Goal: Information Seeking & Learning: Learn about a topic

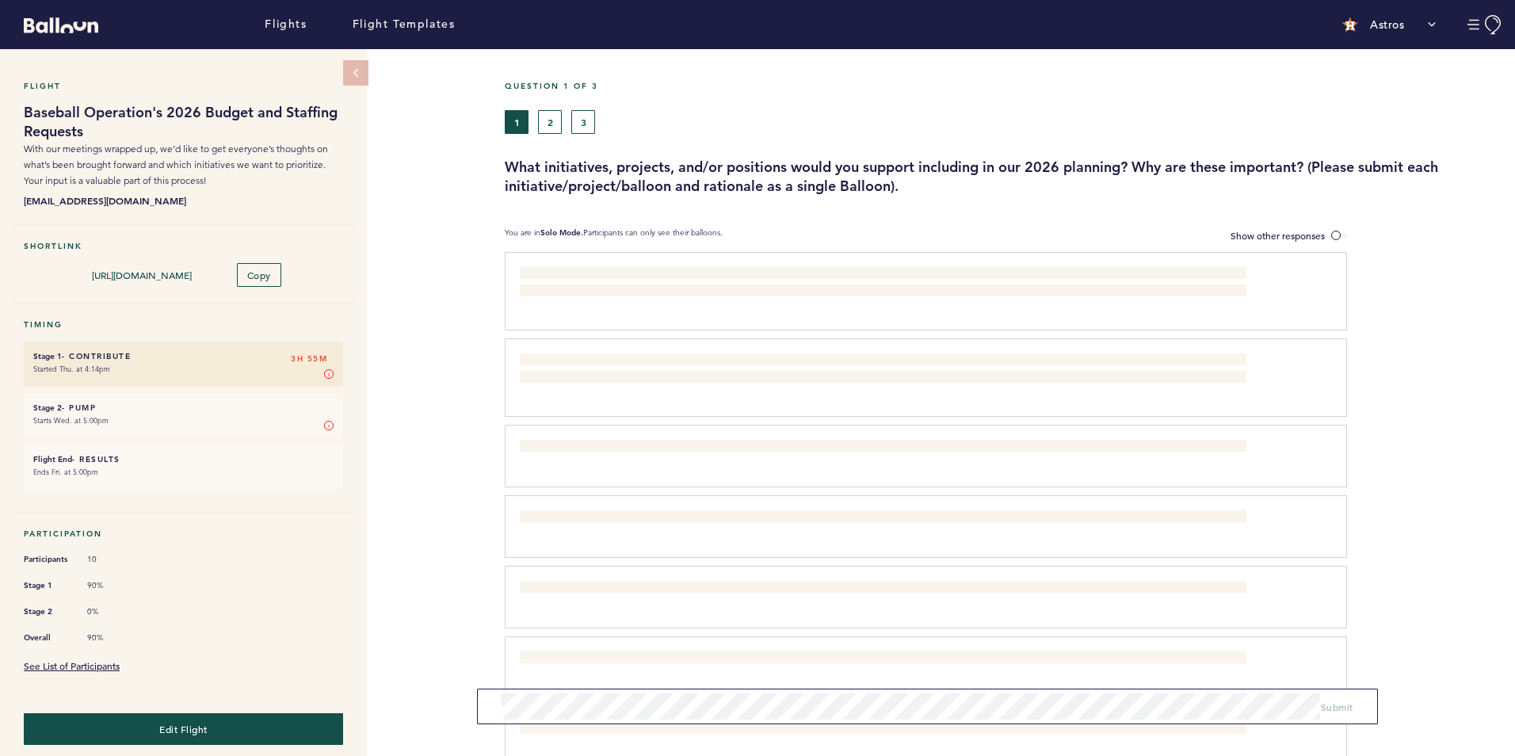
click at [410, 472] on div "Flight Baseball Operation's 2026 Budget and Staffing Requests With our meetings…" at bounding box center [757, 402] width 1515 height 707
click at [584, 116] on button "3" at bounding box center [583, 122] width 24 height 24
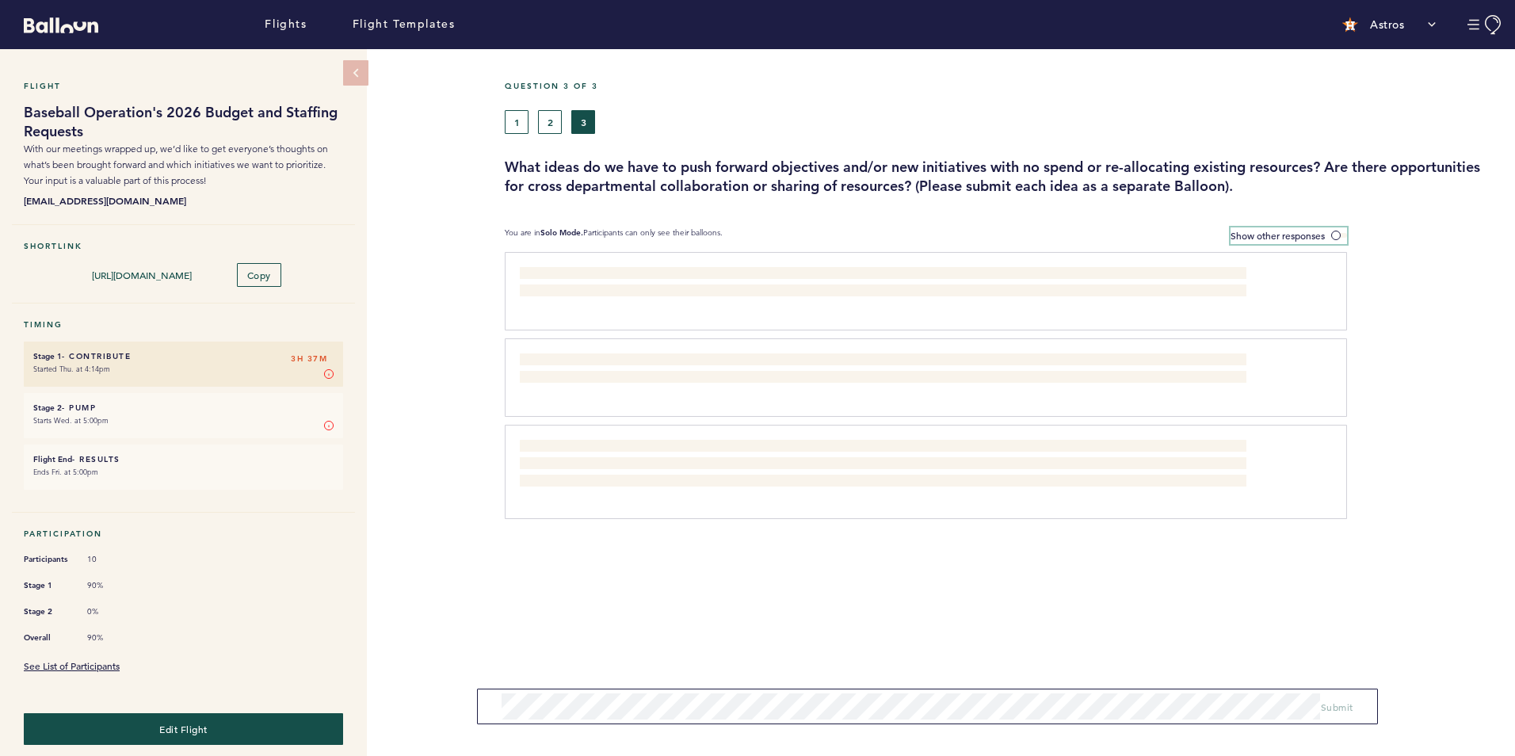
click at [1318, 231] on span "Show other responses" at bounding box center [1277, 235] width 94 height 13
click at [0, 0] on input "Show other responses" at bounding box center [0, 0] width 0 height 0
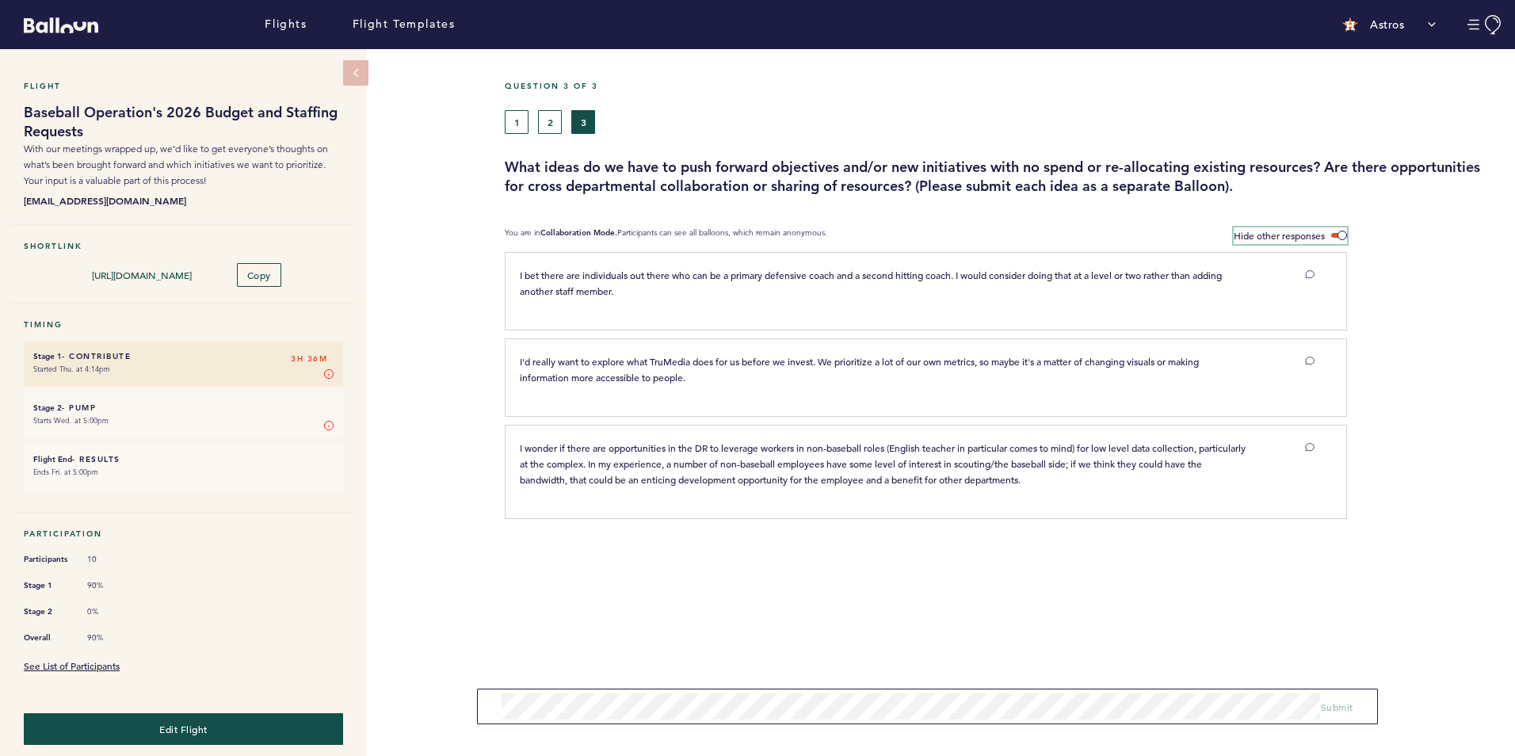
scroll to position [7, 0]
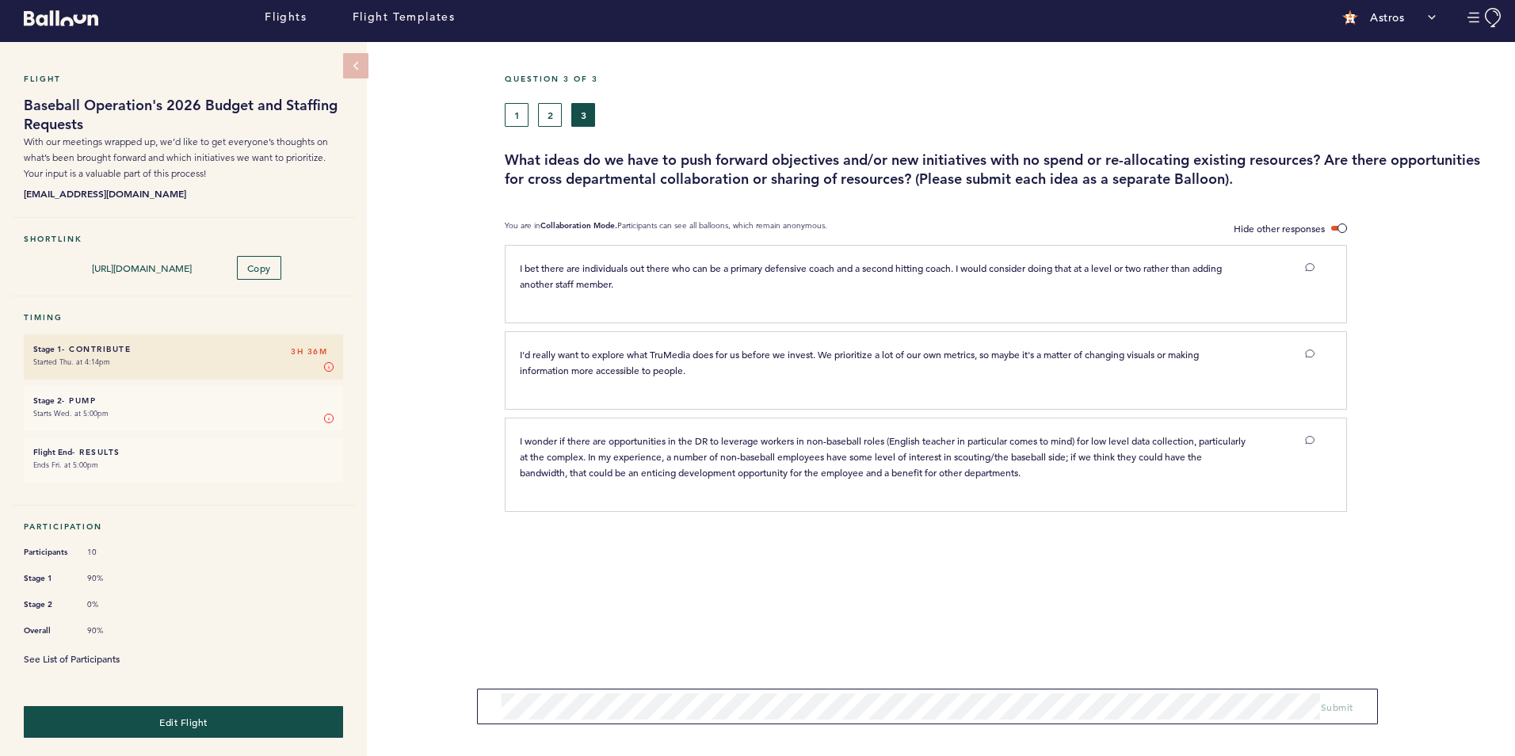
click at [92, 655] on link "See List of Participants" at bounding box center [72, 658] width 96 height 13
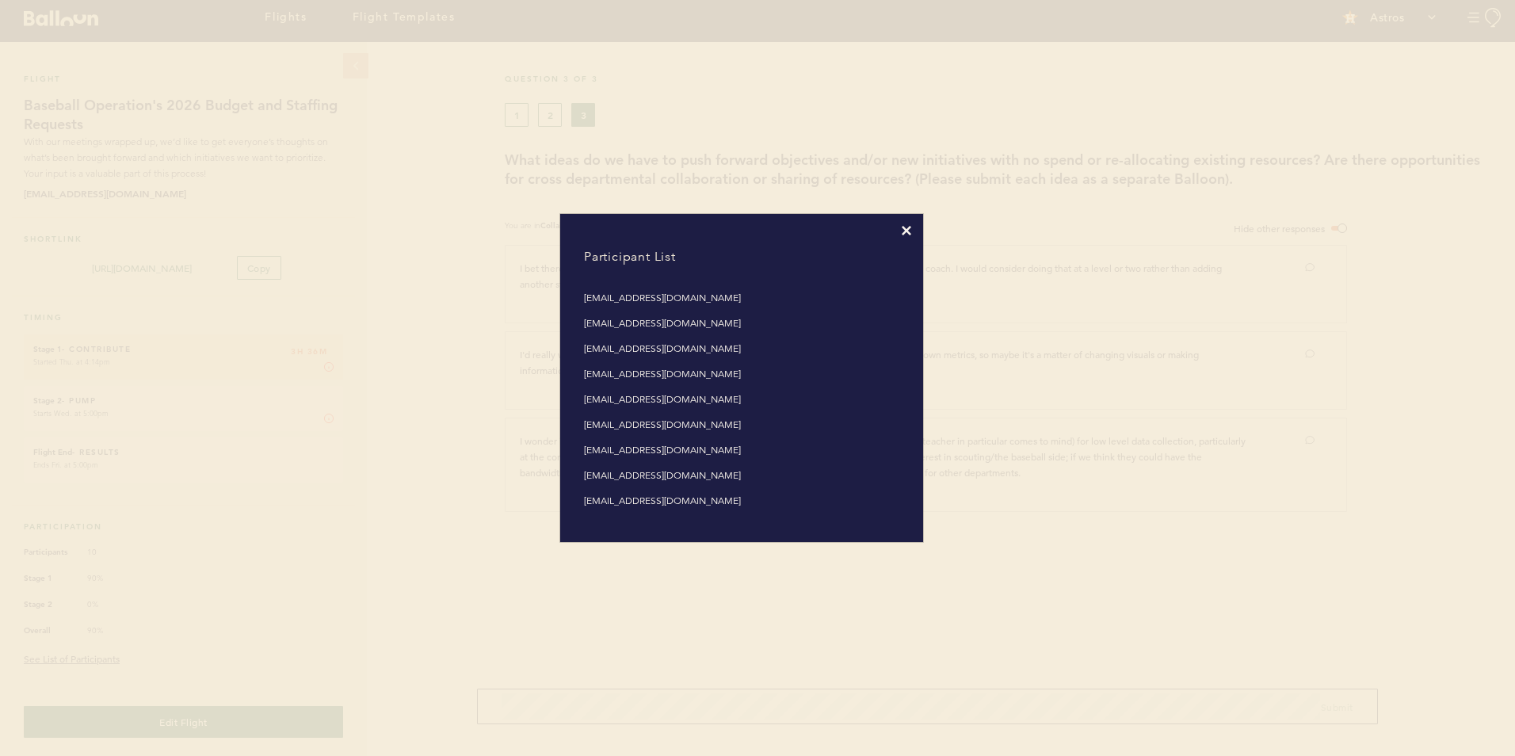
click at [909, 227] on icon at bounding box center [906, 231] width 10 height 10
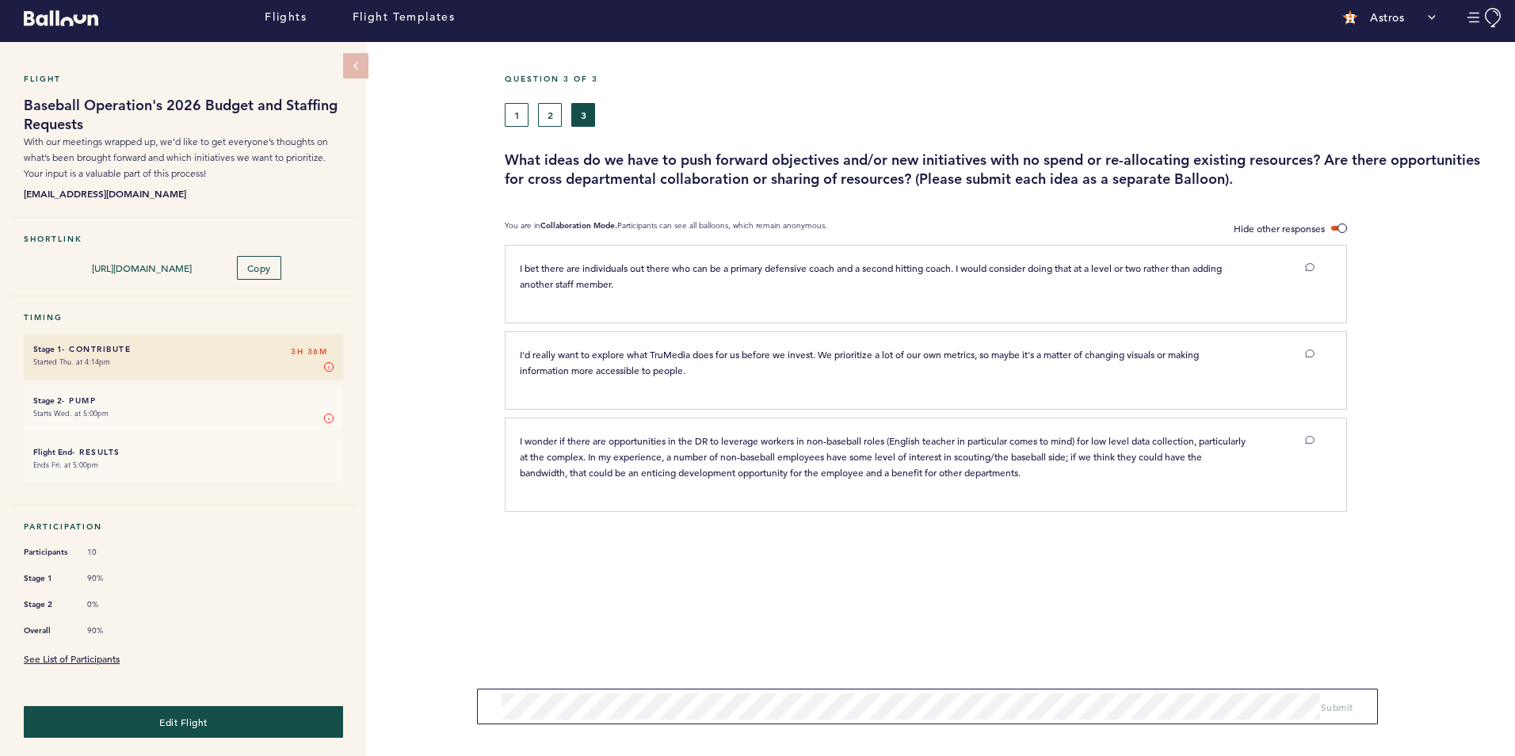
click at [448, 458] on div "Flight Baseball Operation's 2026 Budget and Staffing Requests With our meetings…" at bounding box center [757, 395] width 1515 height 707
click at [93, 652] on link "See List of Participants" at bounding box center [72, 658] width 96 height 13
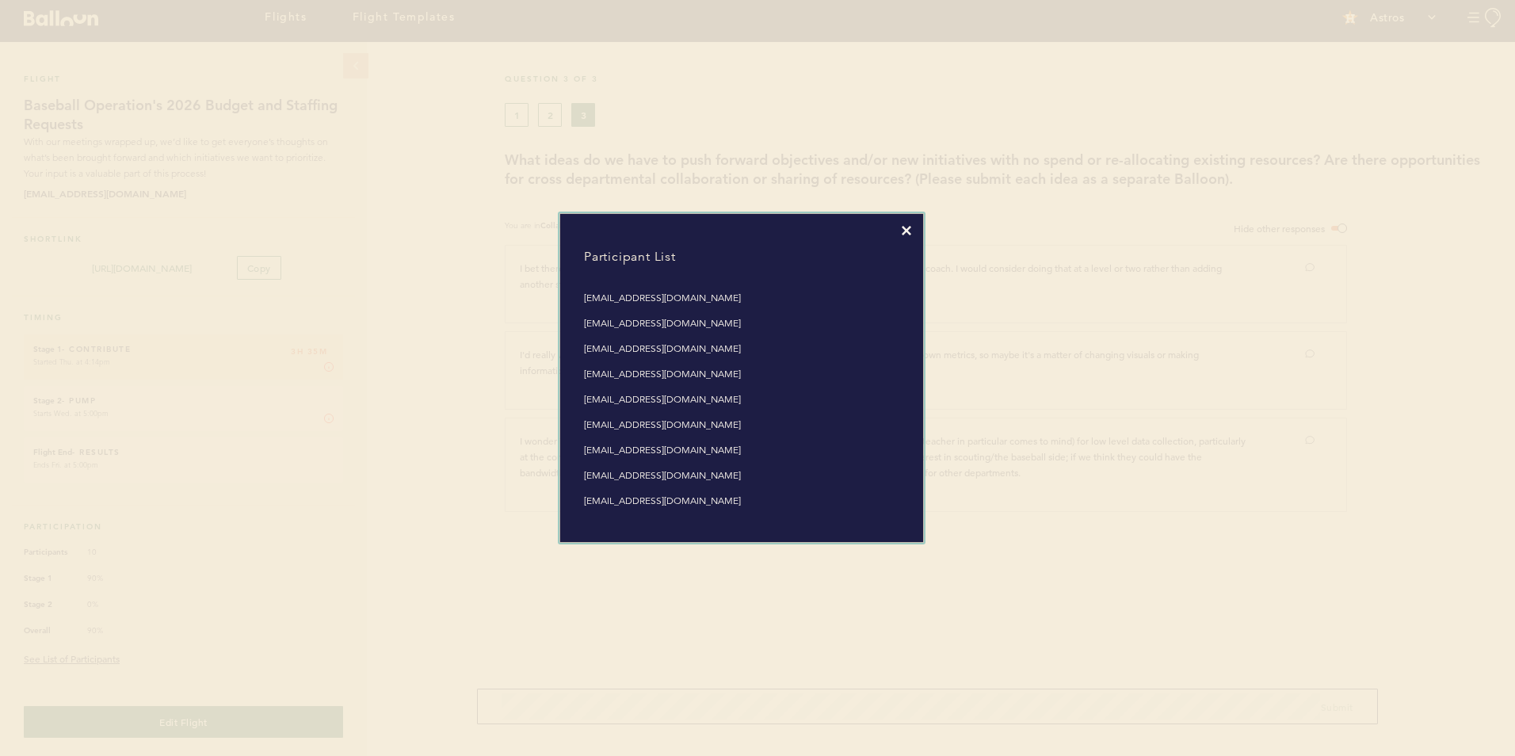
click at [906, 230] on icon at bounding box center [906, 231] width 10 height 10
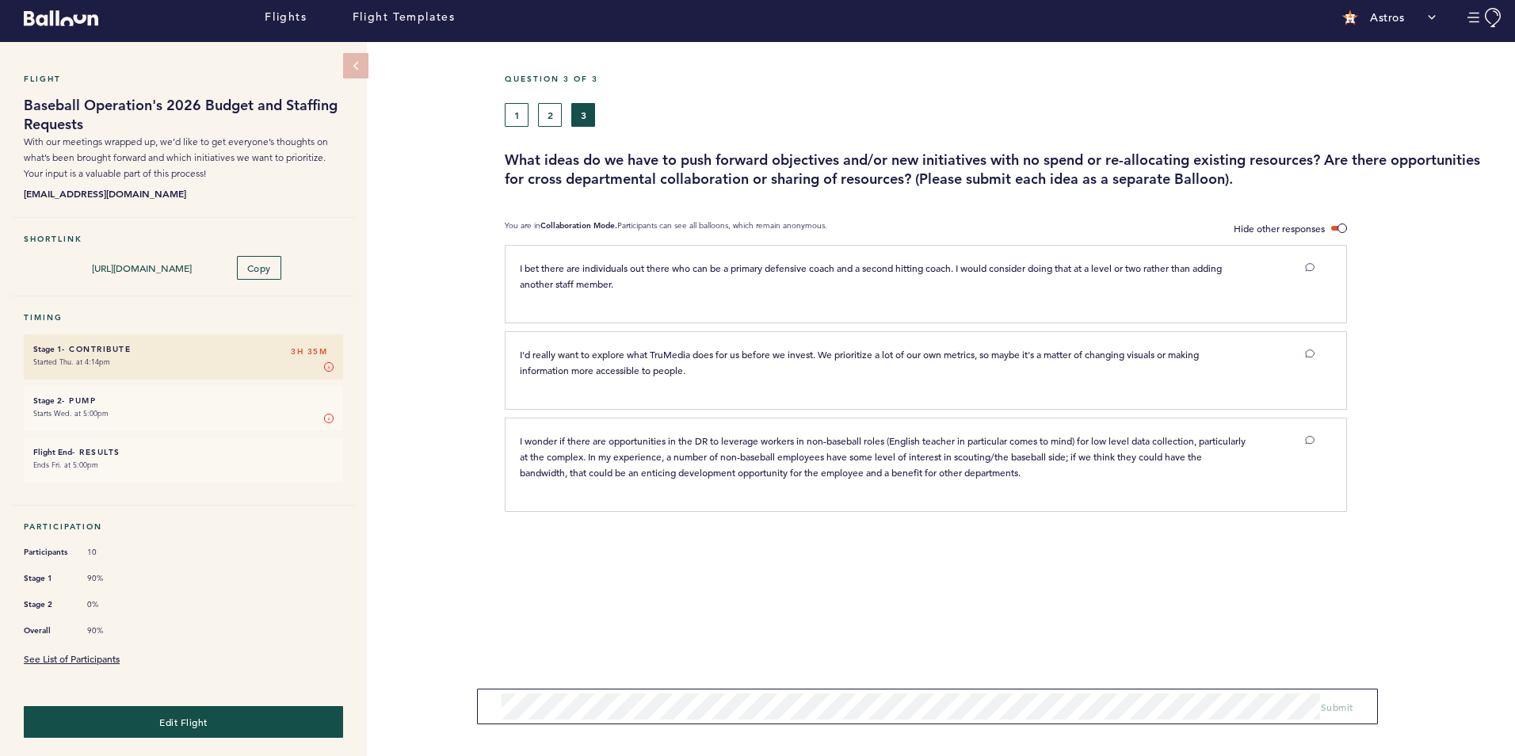
click at [438, 389] on div "Flight Baseball Operation's 2026 Budget and Staffing Requests With our meetings…" at bounding box center [757, 395] width 1515 height 707
